Goal: Find specific page/section: Find specific page/section

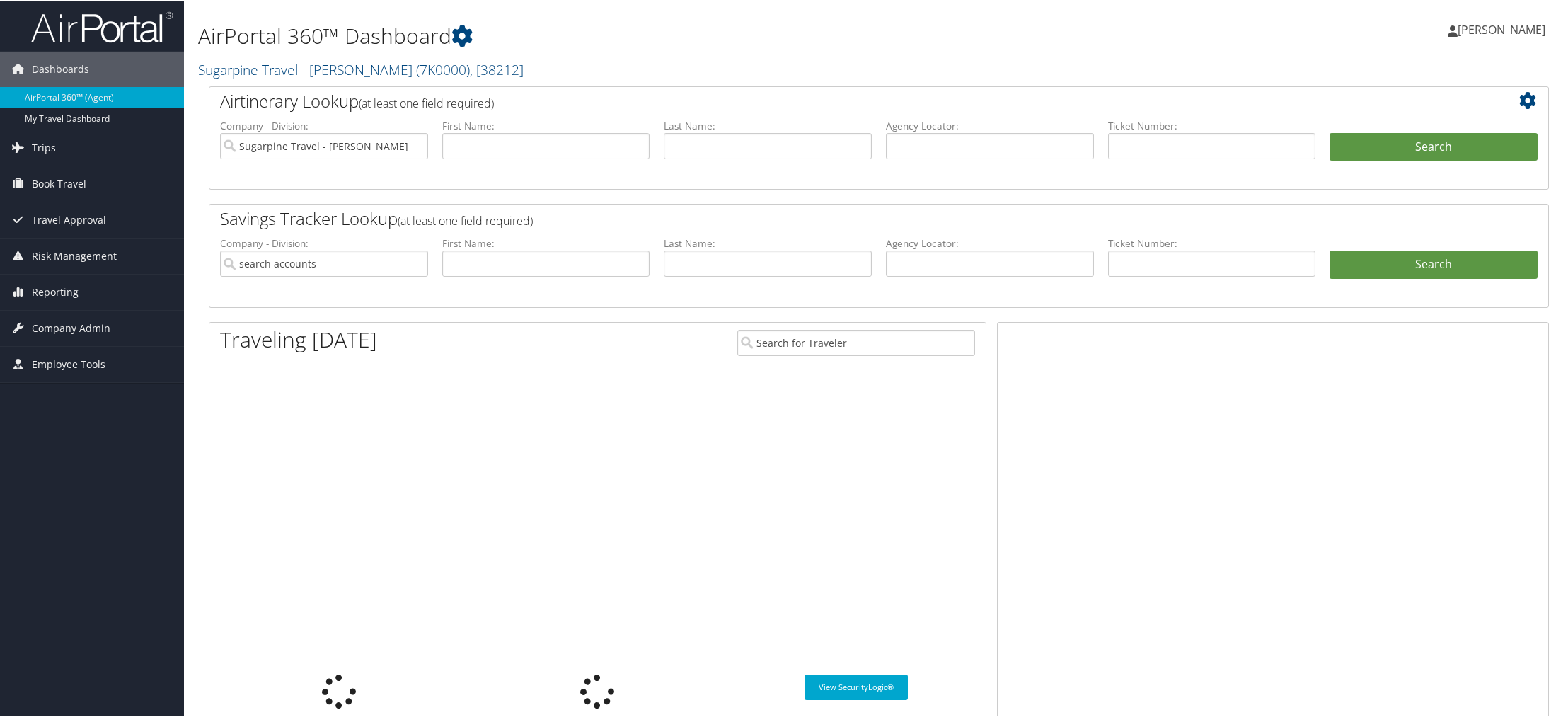
type input "Sugarpine Travel - [PERSON_NAME]"
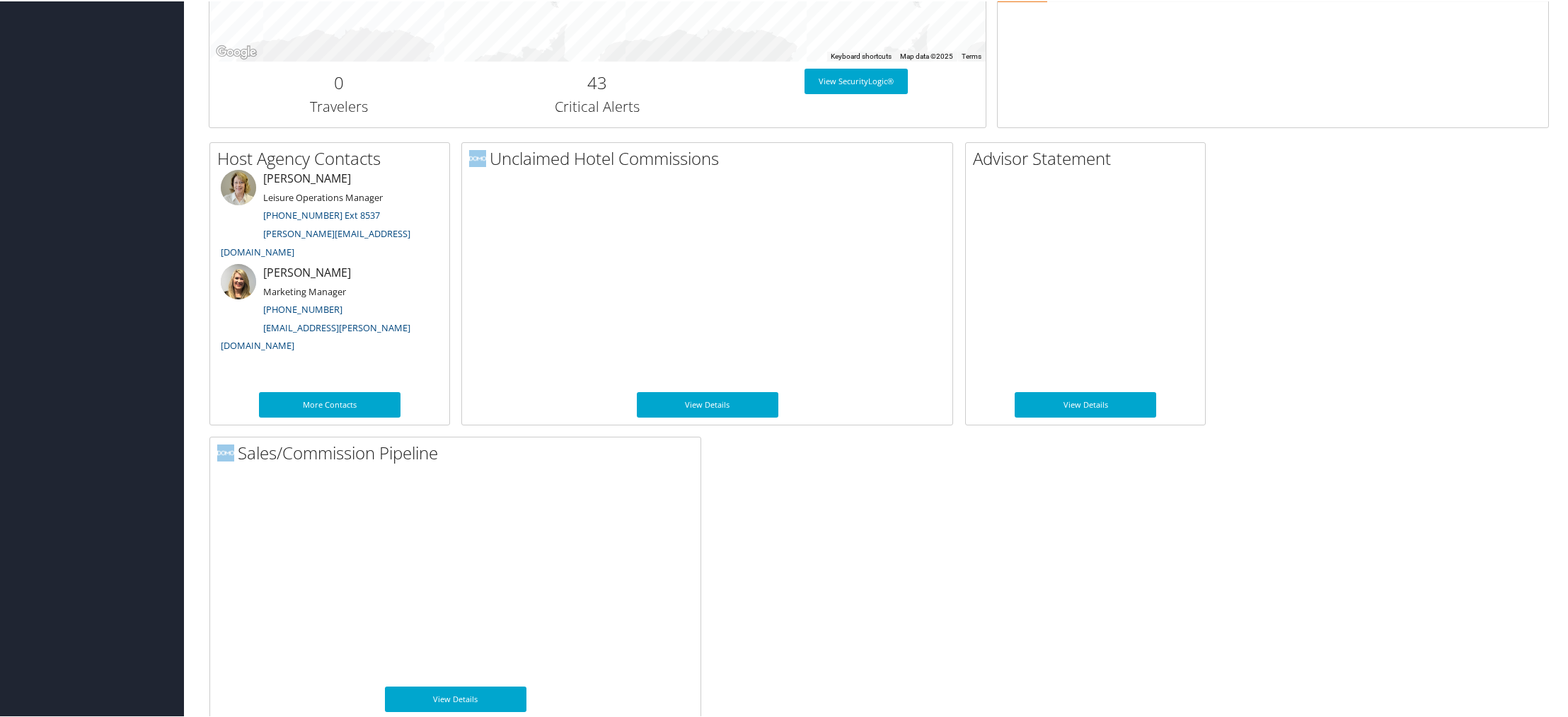
scroll to position [617, 0]
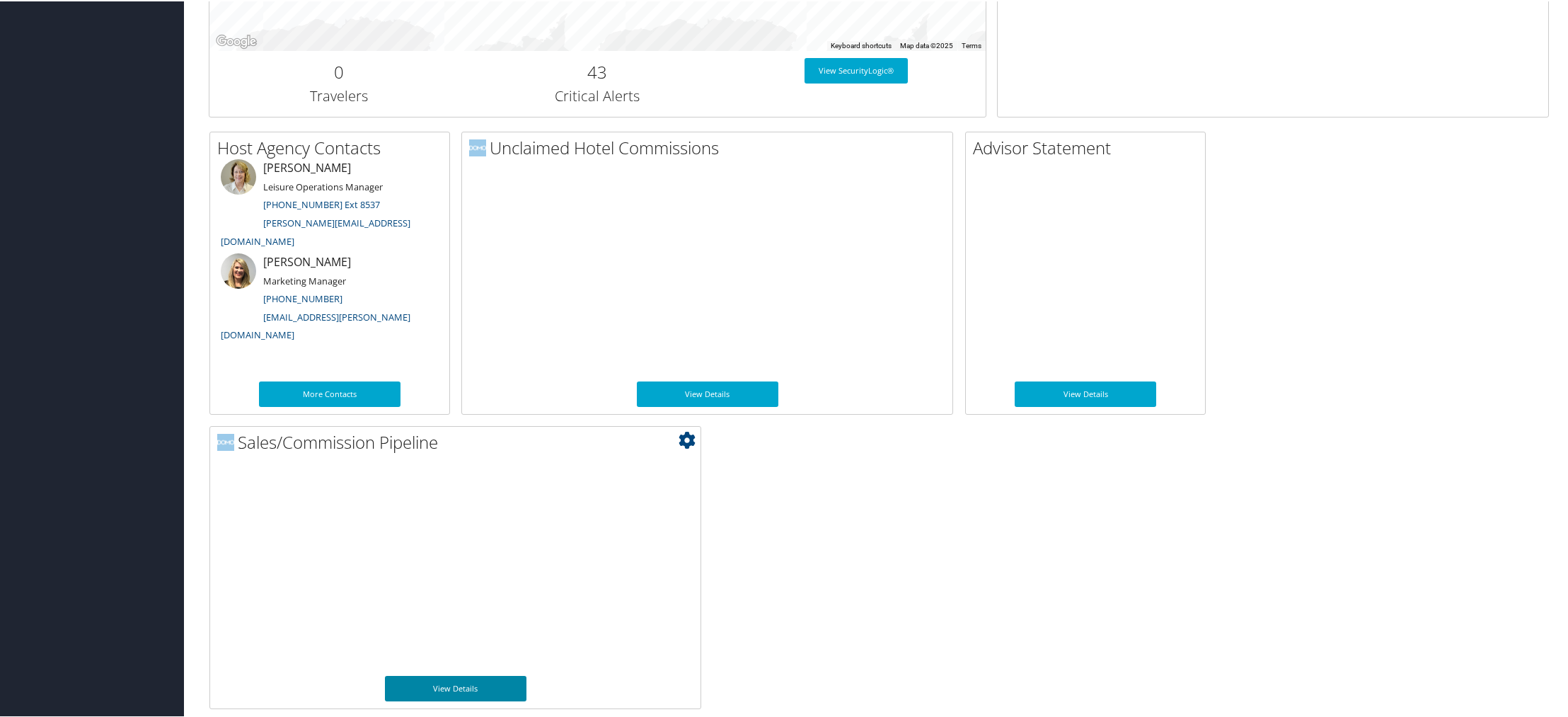
click at [433, 699] on link "View Details" at bounding box center [456, 688] width 141 height 26
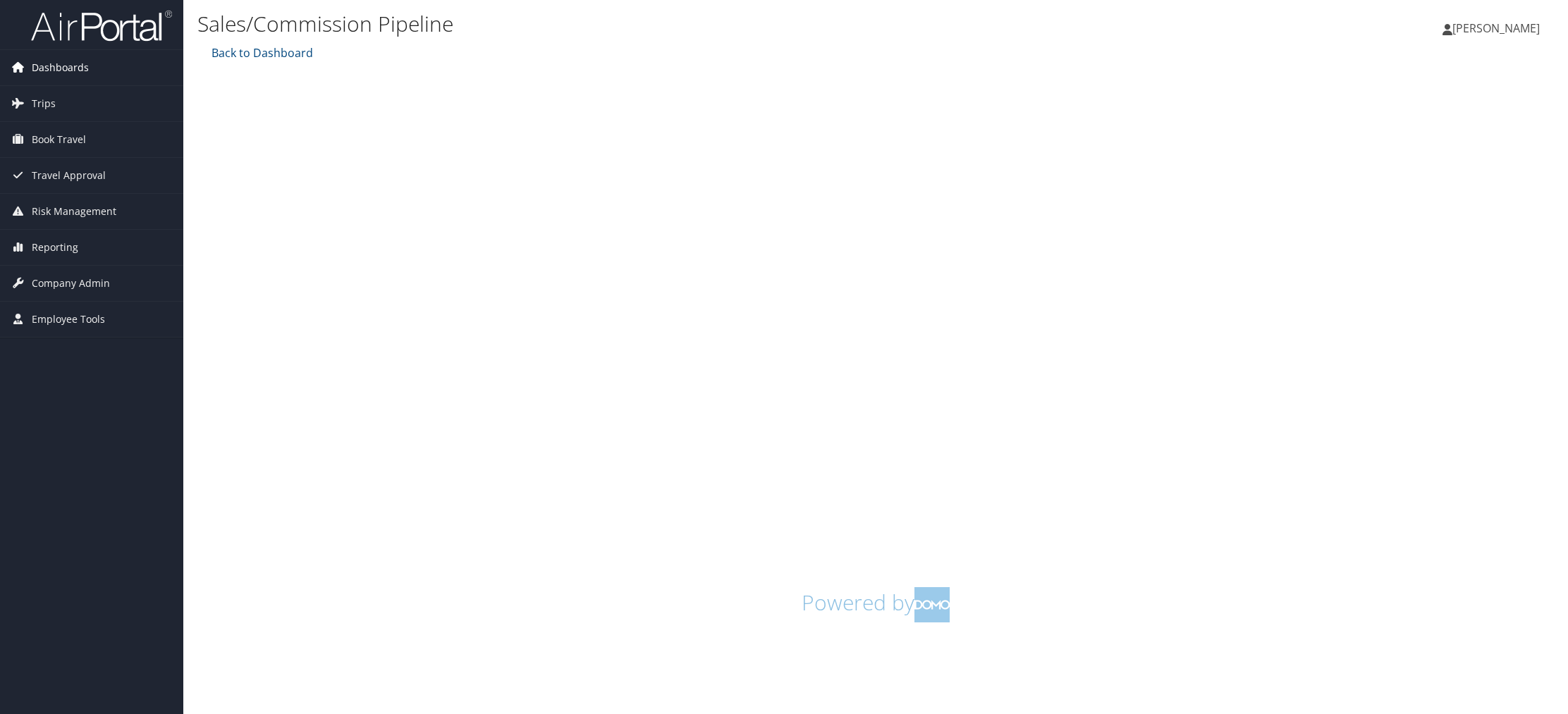
click at [33, 70] on span "Dashboards" at bounding box center [60, 68] width 57 height 35
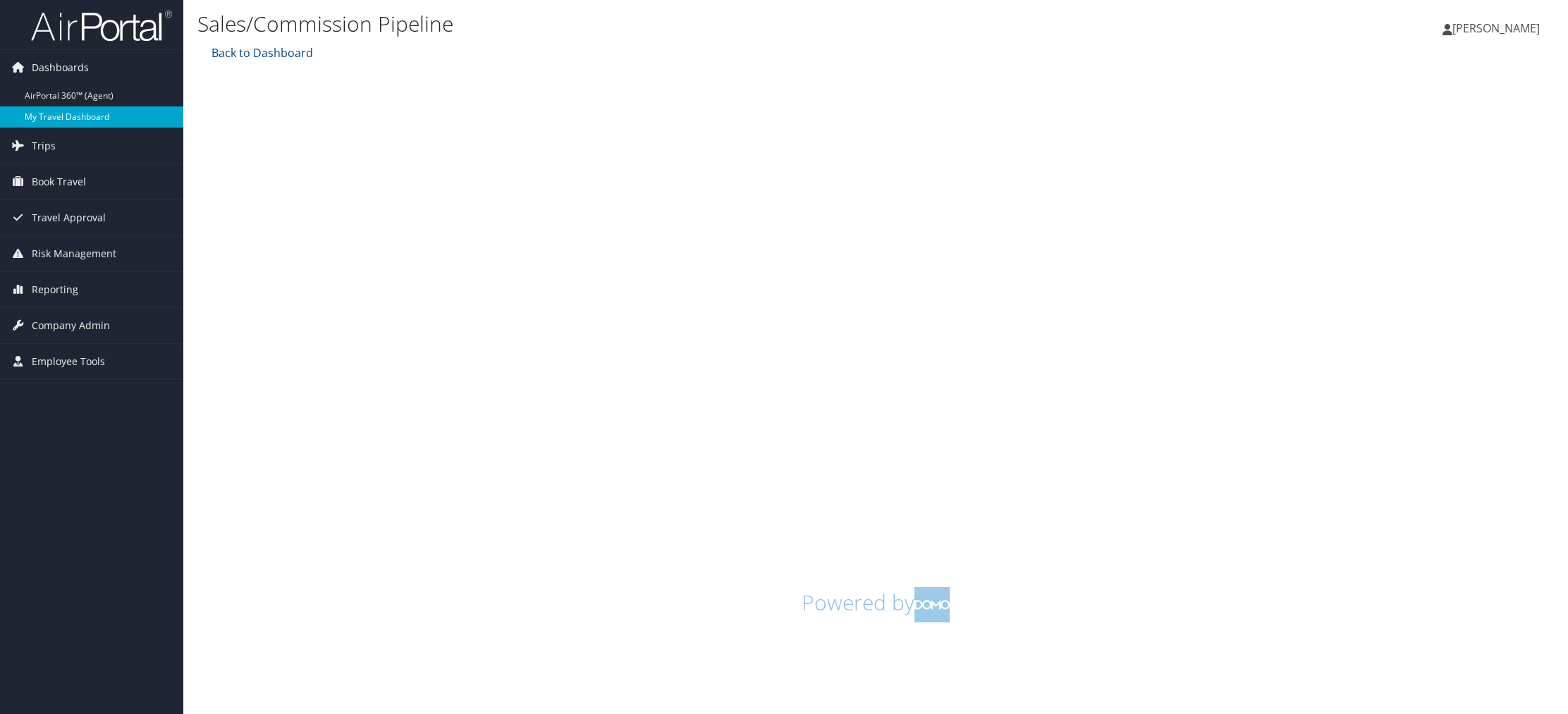
click at [124, 112] on link "My Travel Dashboard" at bounding box center [92, 117] width 183 height 21
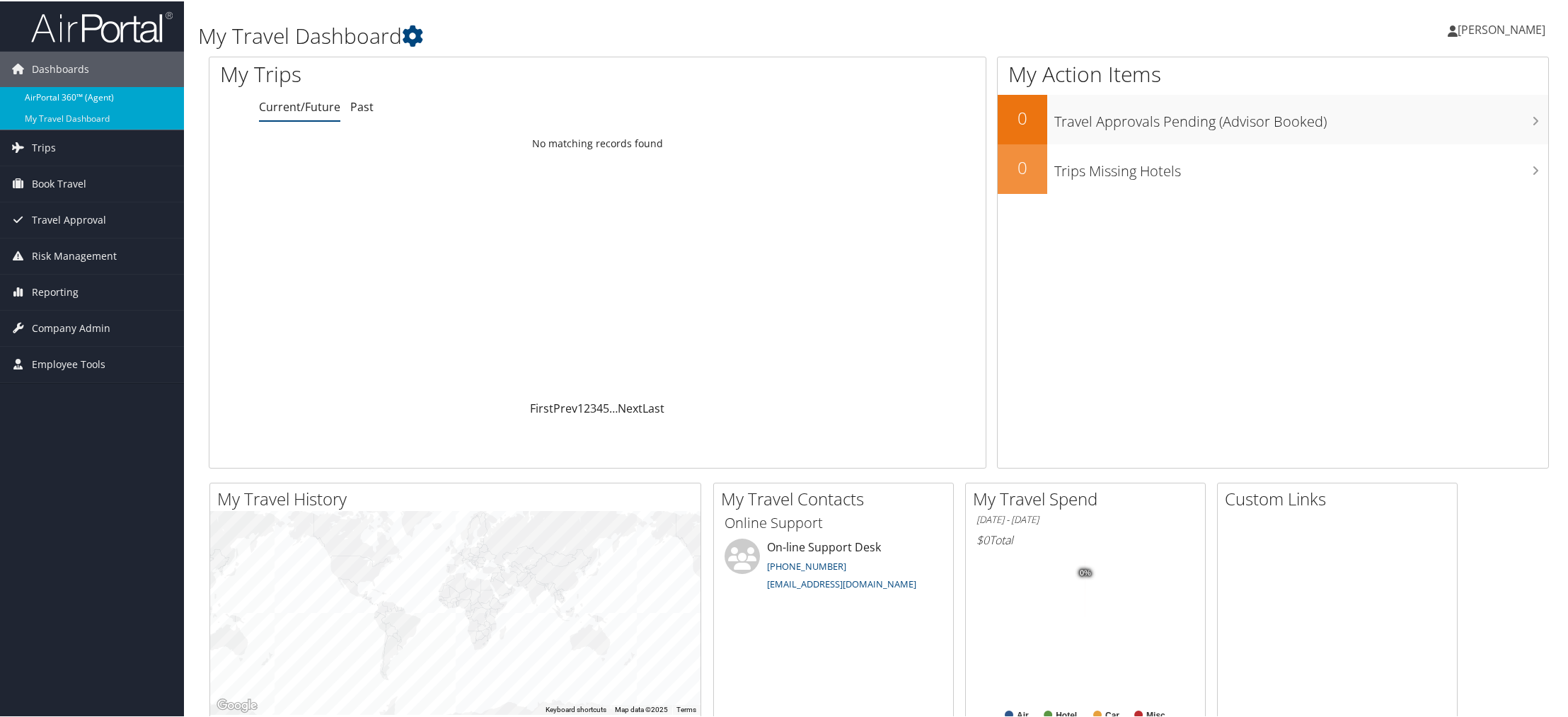
click at [50, 88] on link "AirPortal 360™ (Agent)" at bounding box center [92, 96] width 184 height 21
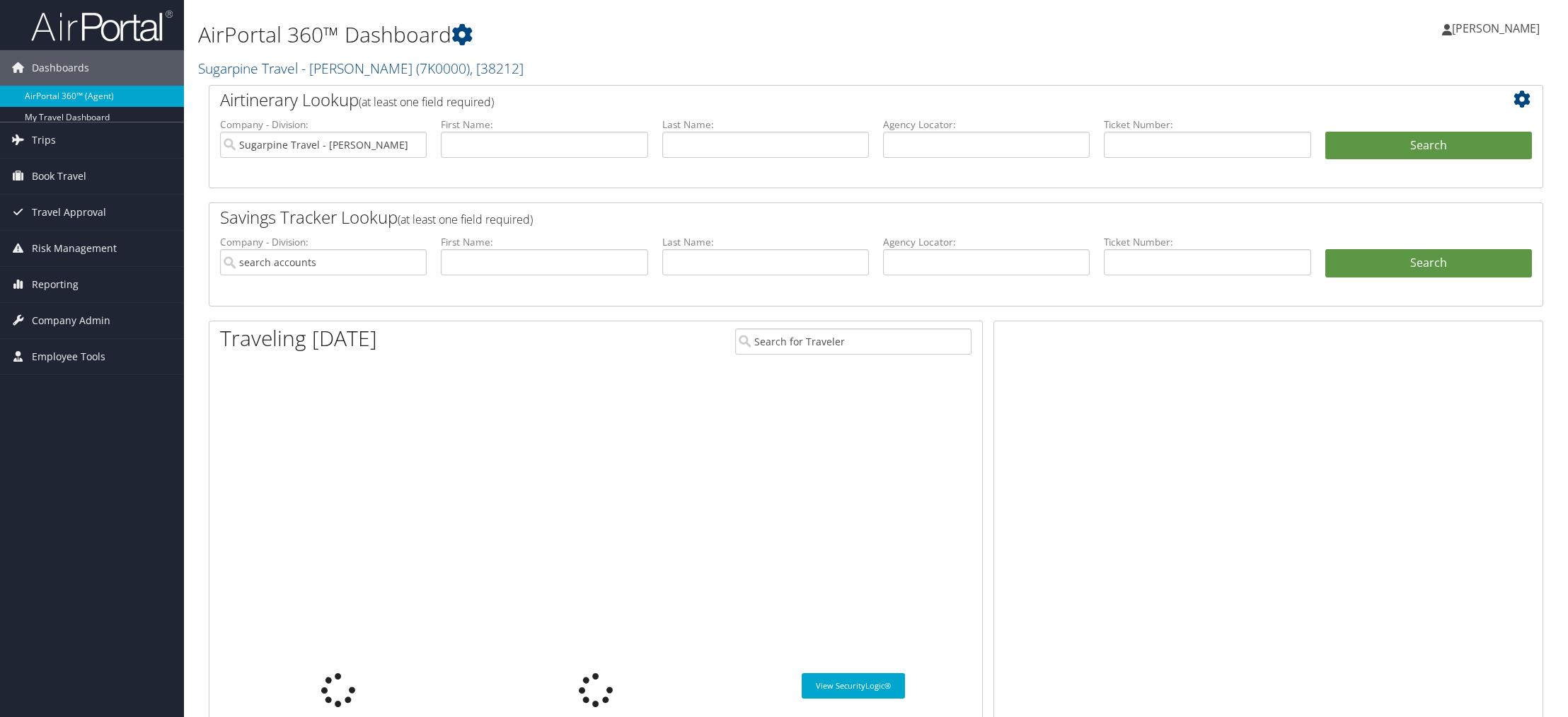
type input "Sugarpine Travel - [PERSON_NAME]"
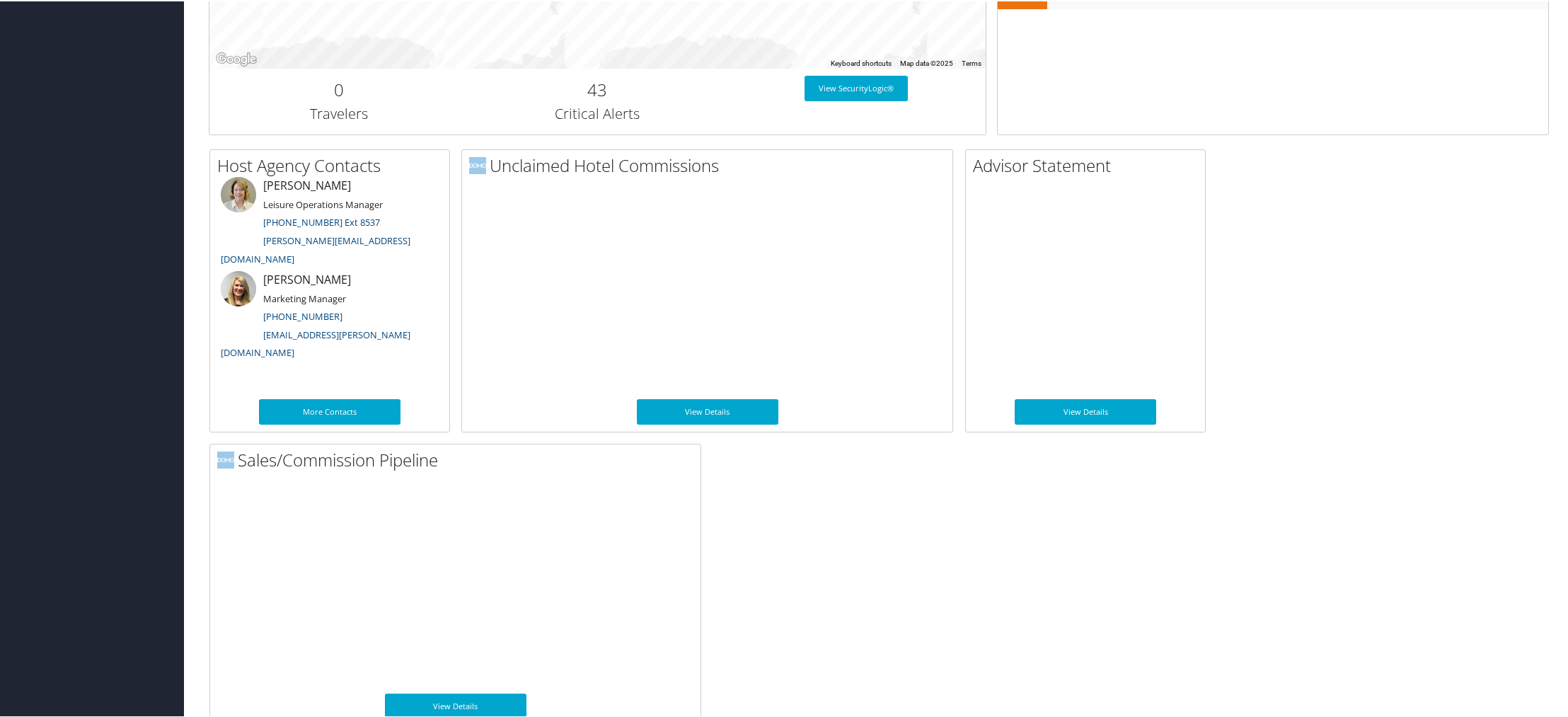
scroll to position [617, 0]
